Goal: Task Accomplishment & Management: Manage account settings

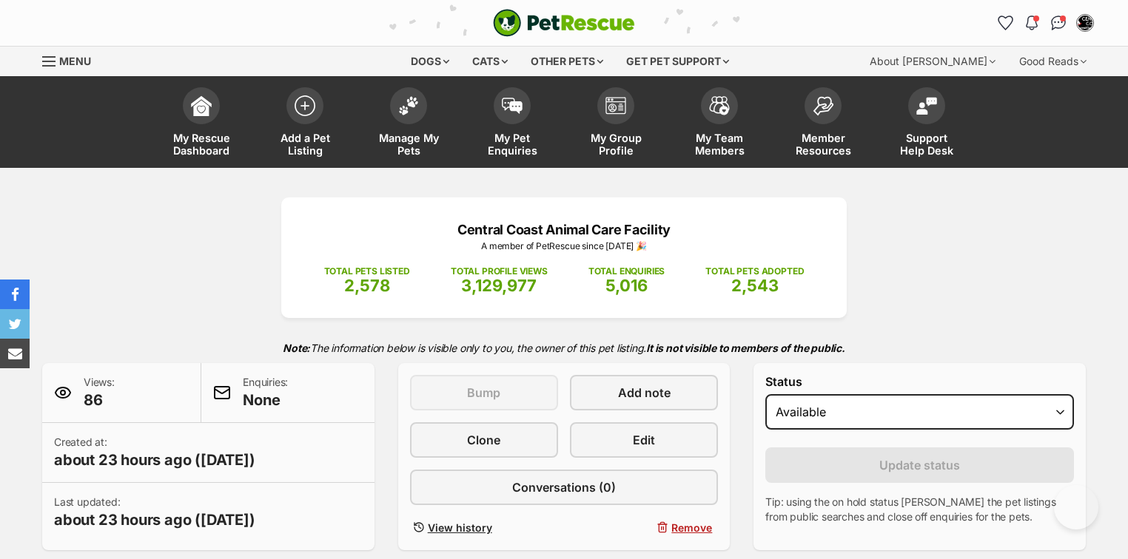
click at [405, 105] on img at bounding box center [408, 105] width 21 height 19
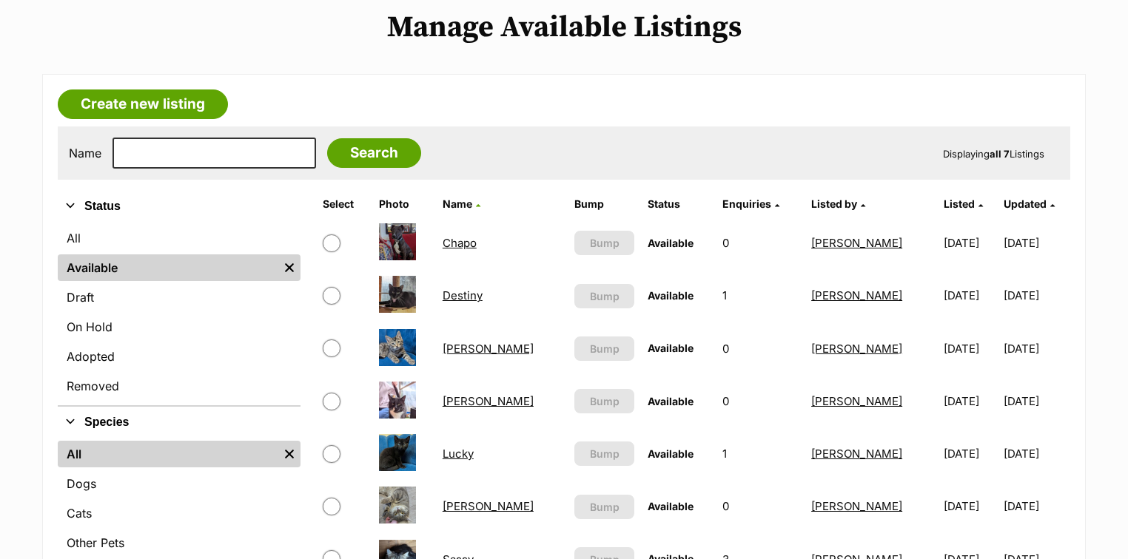
scroll to position [296, 0]
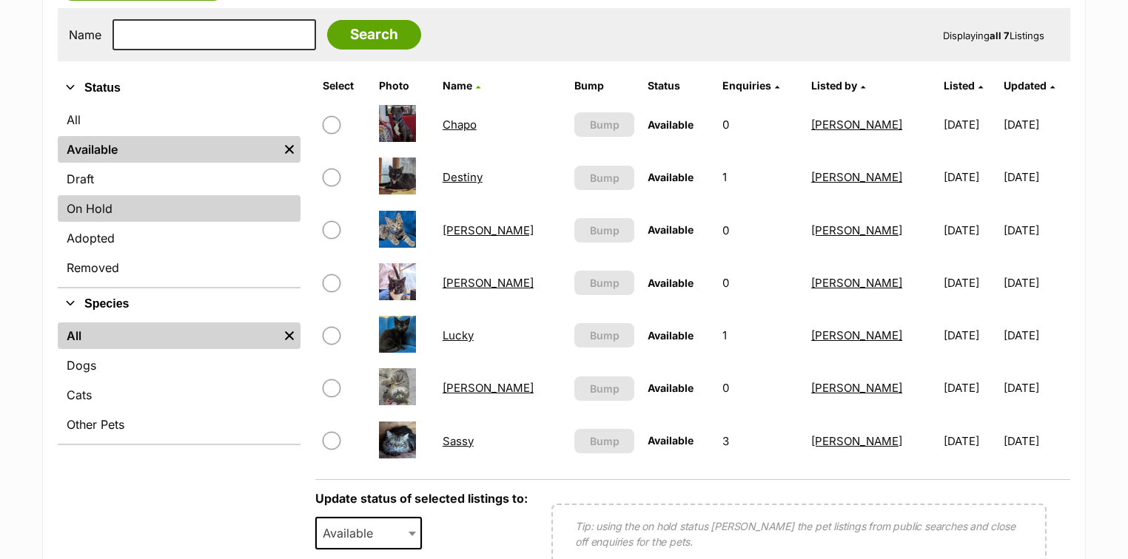
click at [84, 212] on link "On Hold" at bounding box center [179, 208] width 243 height 27
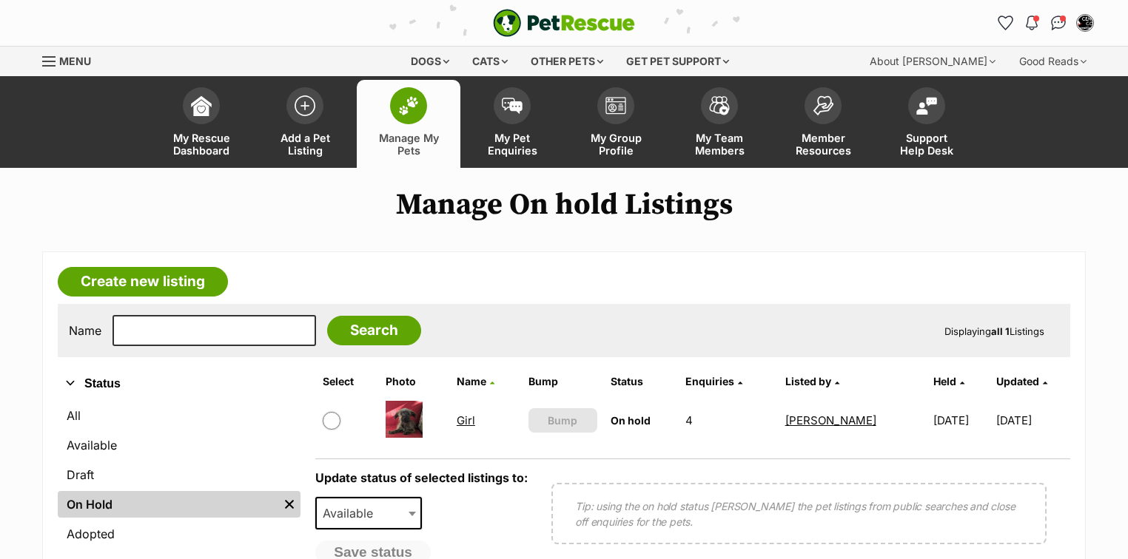
click at [463, 417] on link "Girl" at bounding box center [466, 421] width 18 height 14
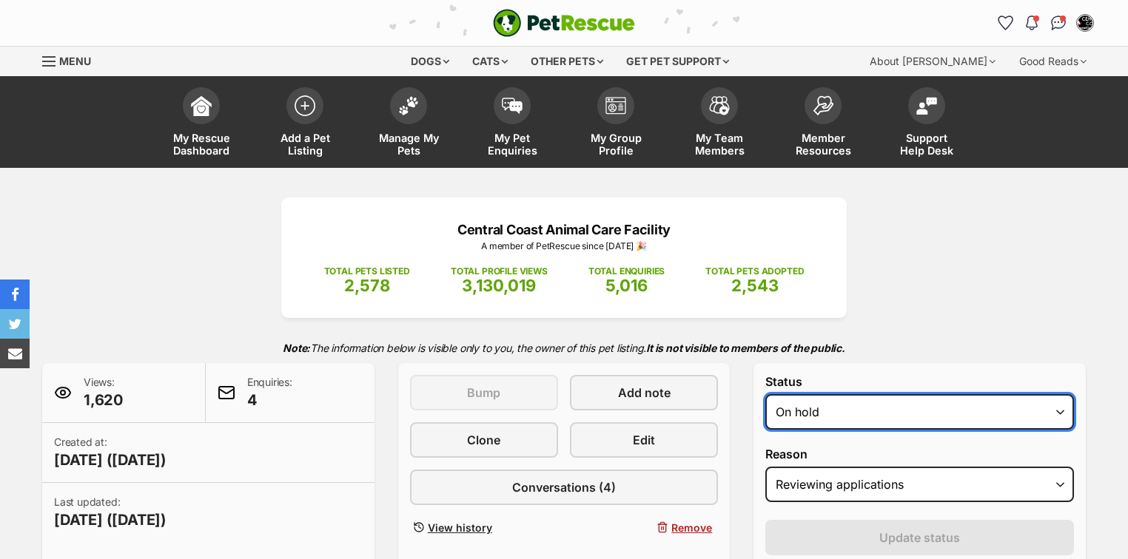
click at [841, 406] on select "Draft - not available as listing has enquires Available On hold Adopted" at bounding box center [919, 412] width 309 height 36
select select "active"
click at [765, 394] on select "Draft - not available as listing has enquires Available On hold Adopted" at bounding box center [919, 412] width 309 height 36
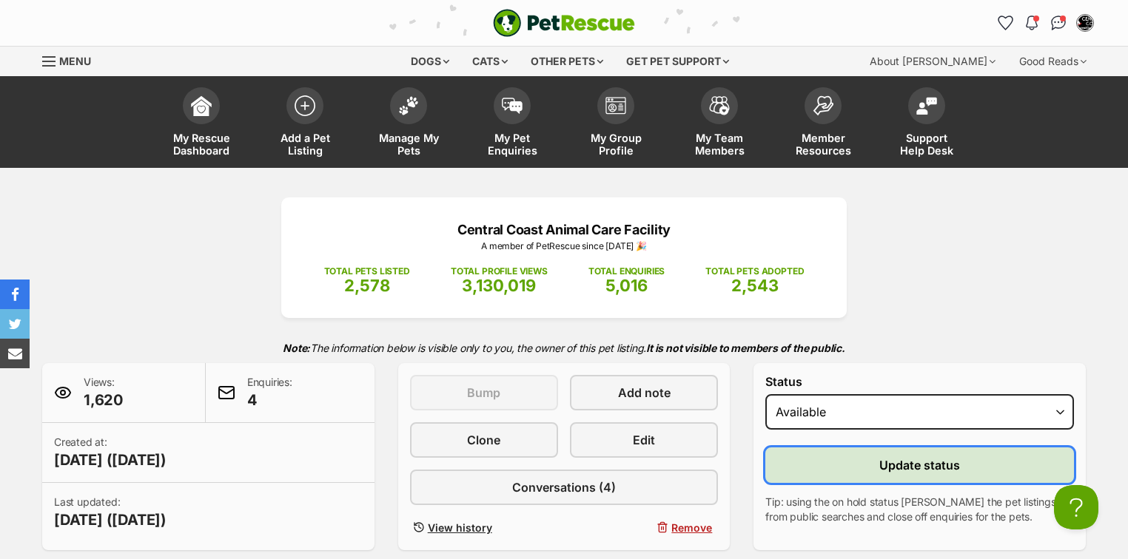
click at [929, 462] on span "Update status" at bounding box center [919, 466] width 81 height 18
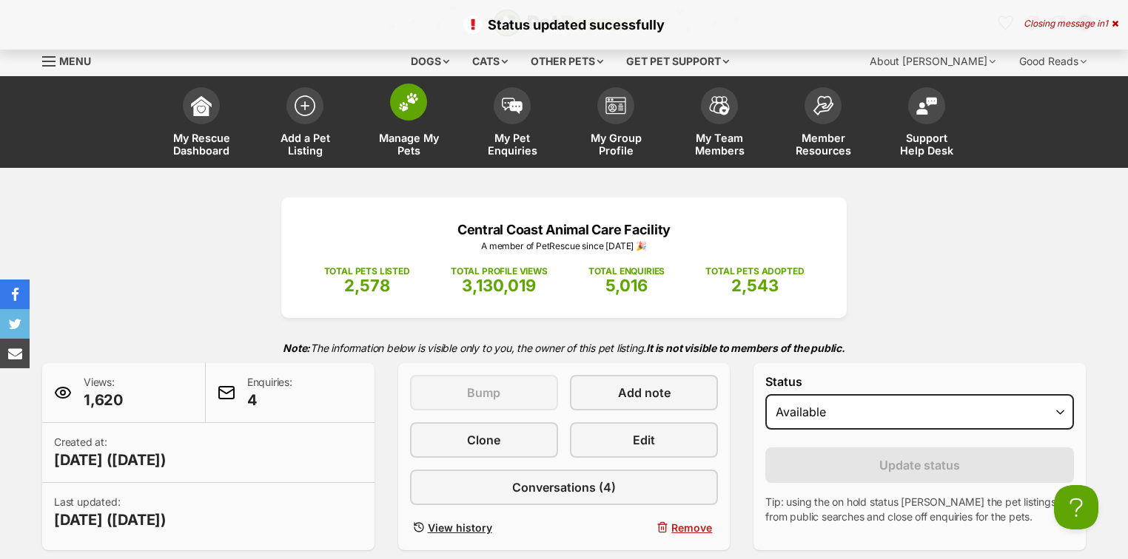
click at [408, 111] on img at bounding box center [408, 101] width 21 height 19
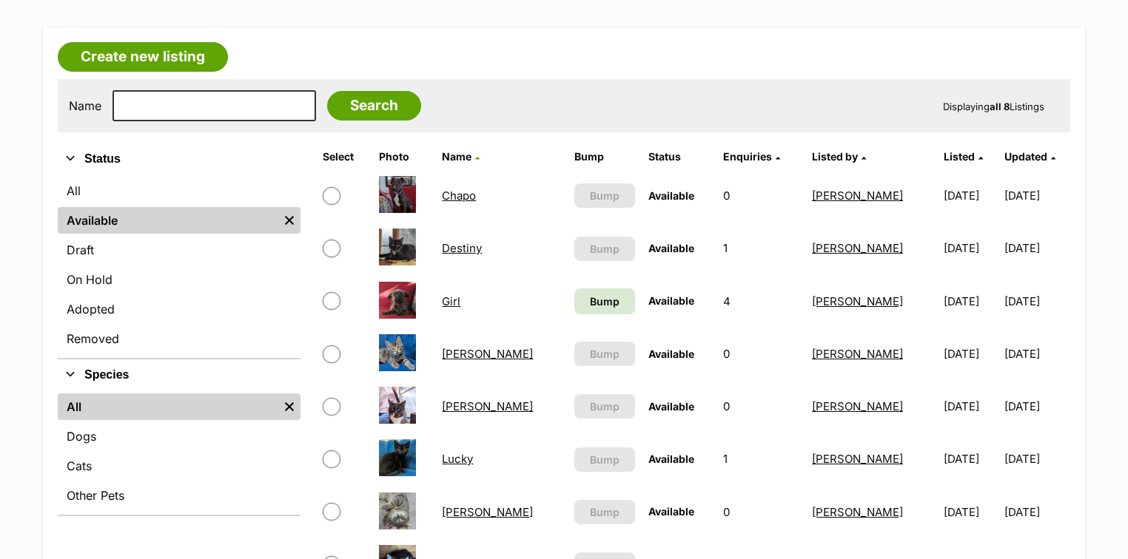
scroll to position [237, 0]
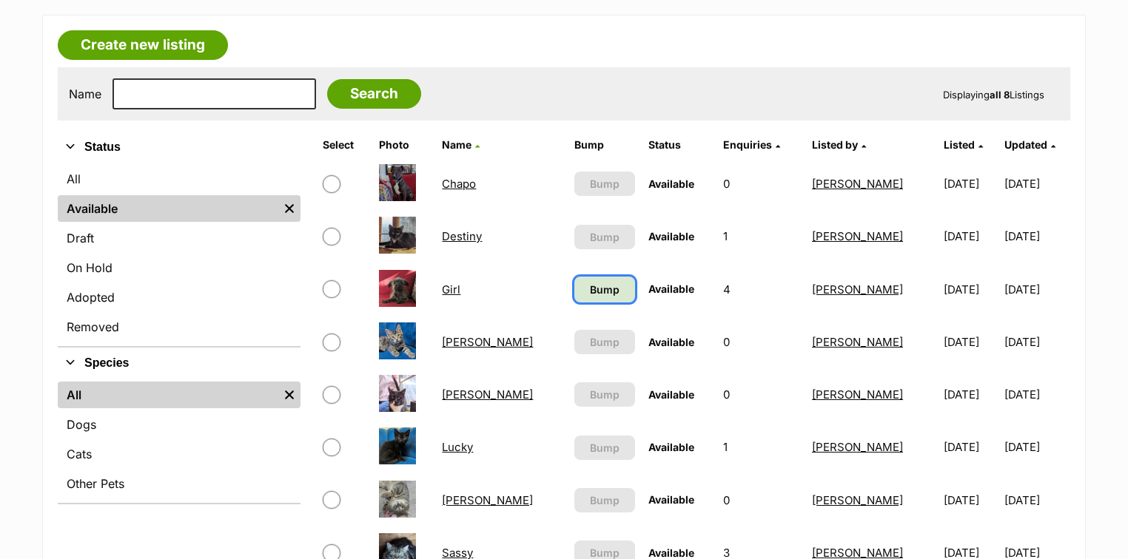
click at [590, 286] on span "Bump" at bounding box center [605, 290] width 30 height 16
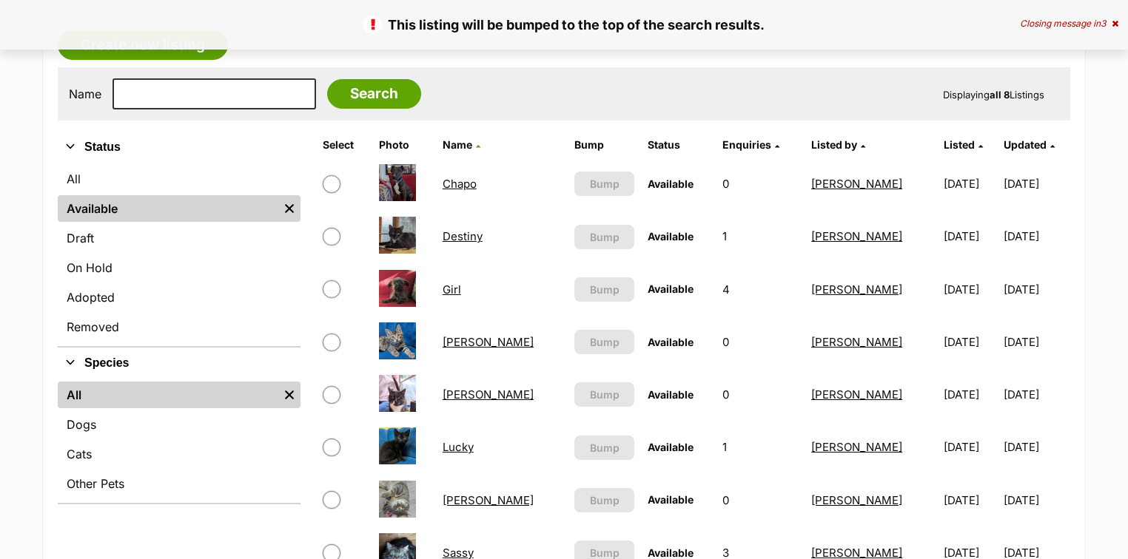
scroll to position [296, 0]
